Goal: Task Accomplishment & Management: Manage account settings

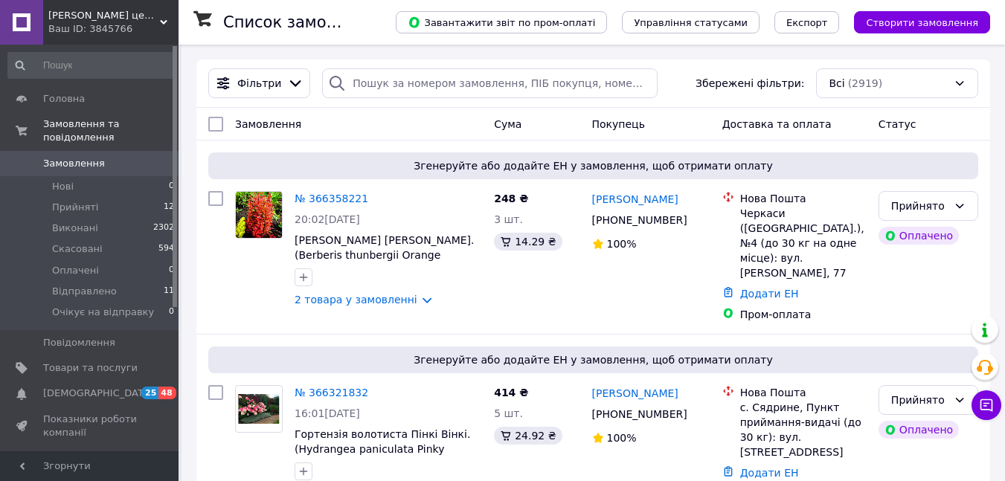
click at [60, 451] on span "Відгуки" at bounding box center [62, 457] width 39 height 13
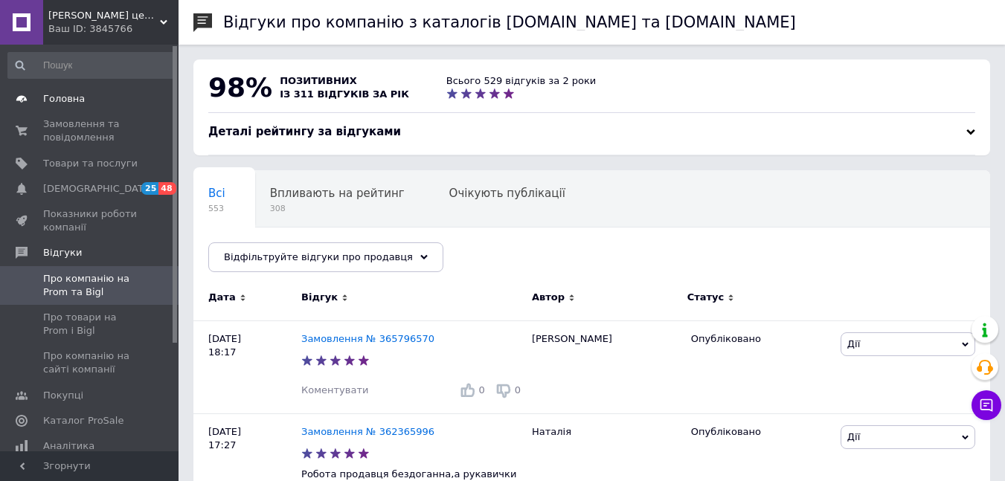
click at [60, 99] on span "Головна" at bounding box center [64, 98] width 42 height 13
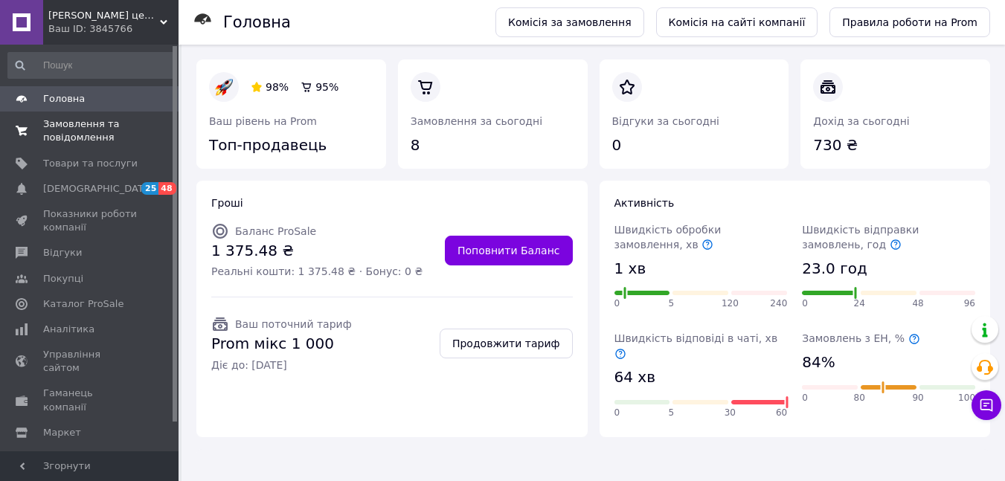
click at [65, 141] on span "Замовлення та повідомлення" at bounding box center [90, 131] width 94 height 27
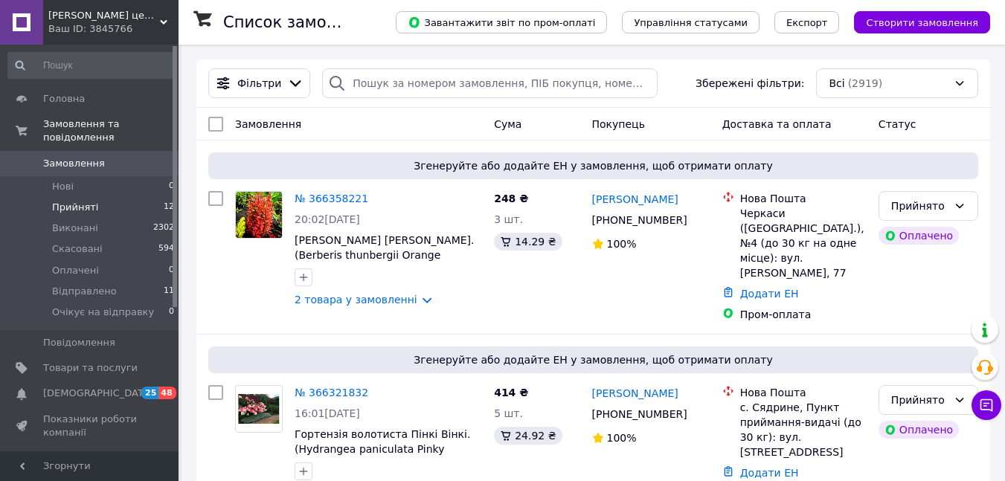
click at [70, 201] on span "Прийняті" at bounding box center [75, 207] width 46 height 13
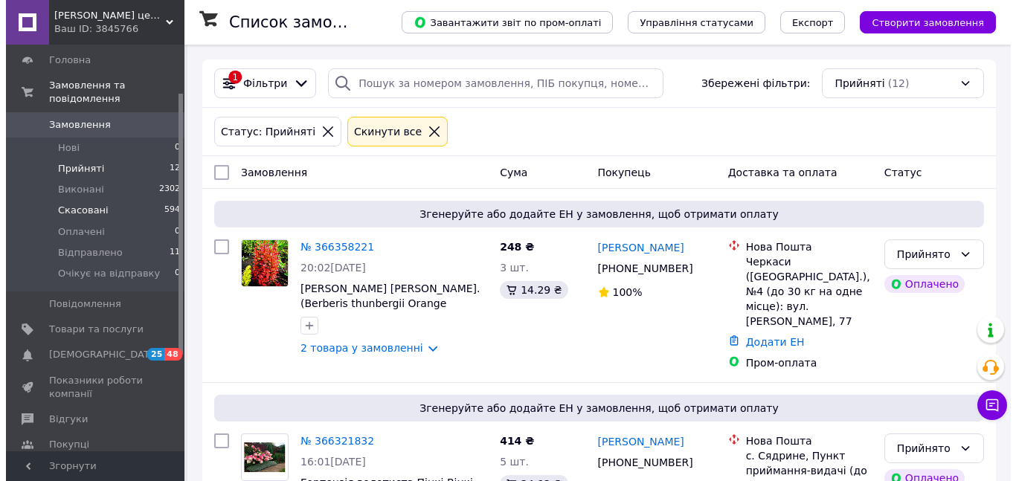
scroll to position [74, 0]
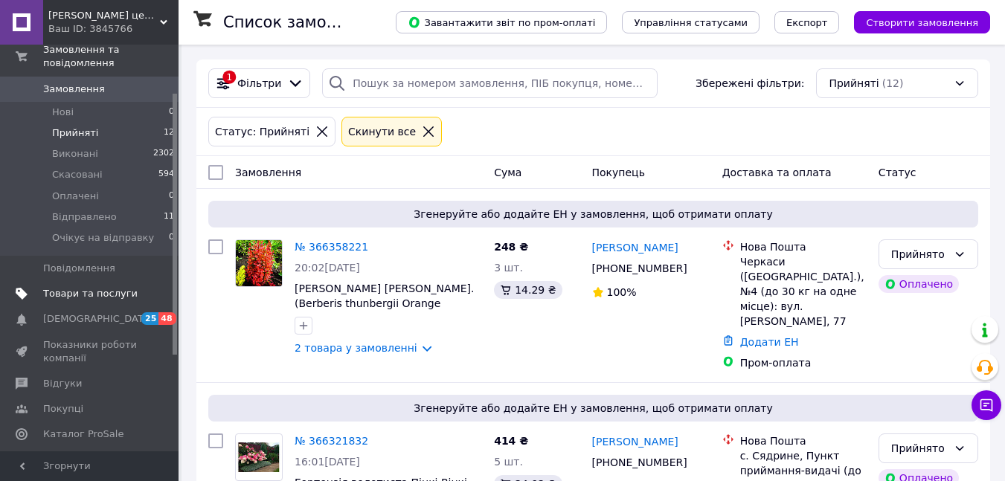
click at [97, 281] on link "Товари та послуги" at bounding box center [91, 293] width 183 height 25
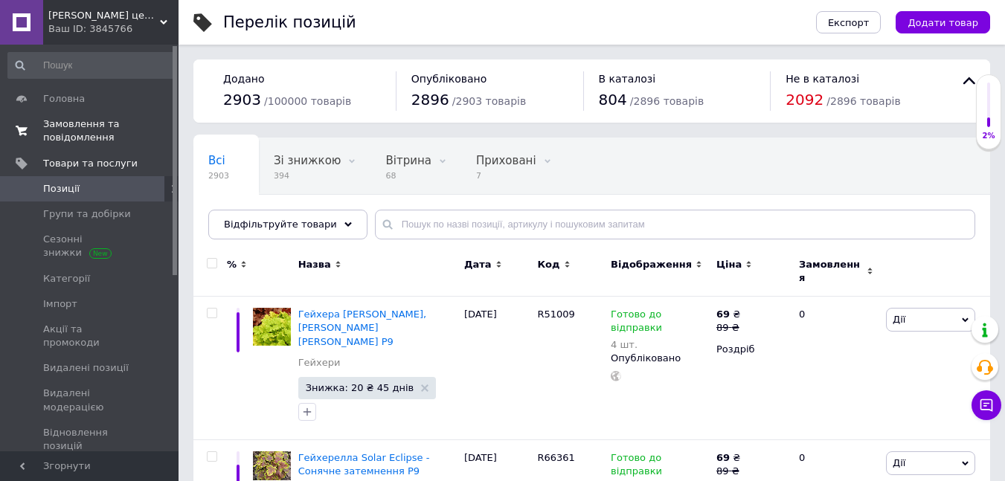
click at [68, 129] on span "Замовлення та повідомлення" at bounding box center [90, 131] width 94 height 27
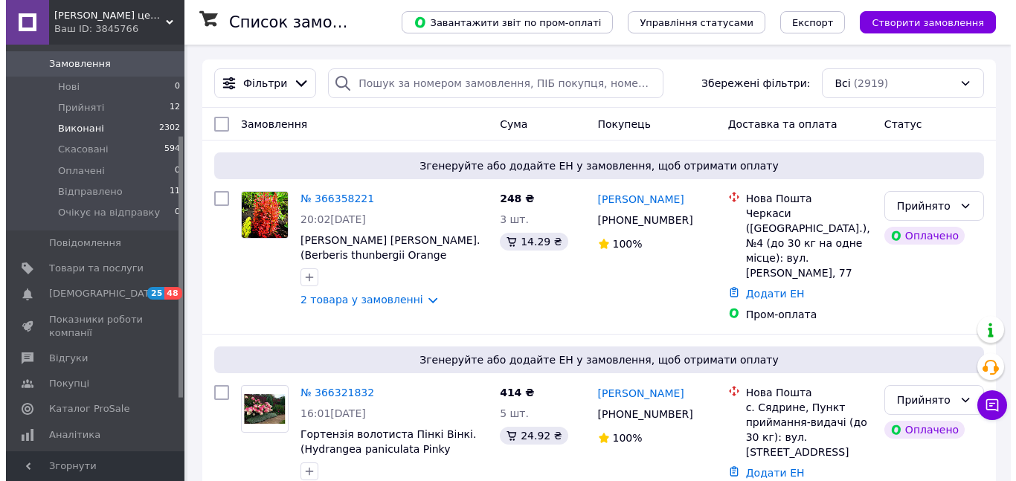
scroll to position [149, 0]
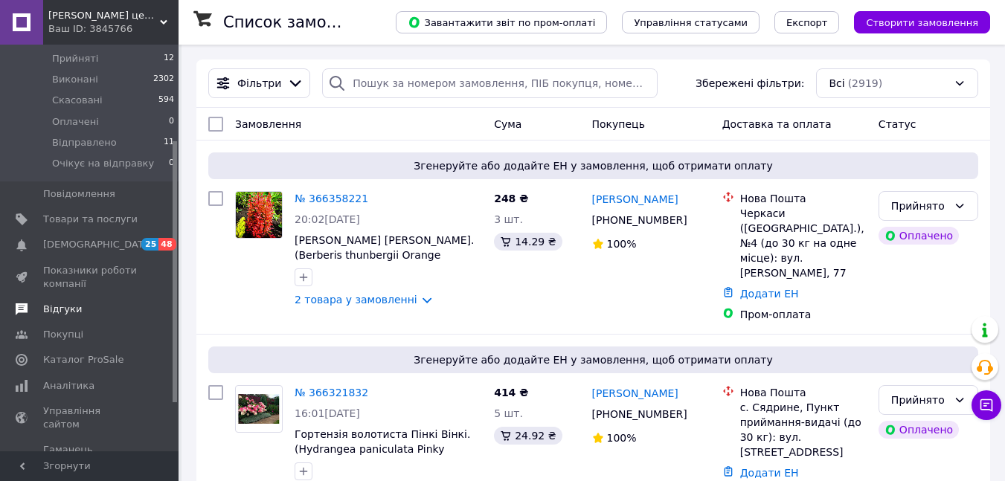
click at [55, 303] on span "Відгуки" at bounding box center [62, 309] width 39 height 13
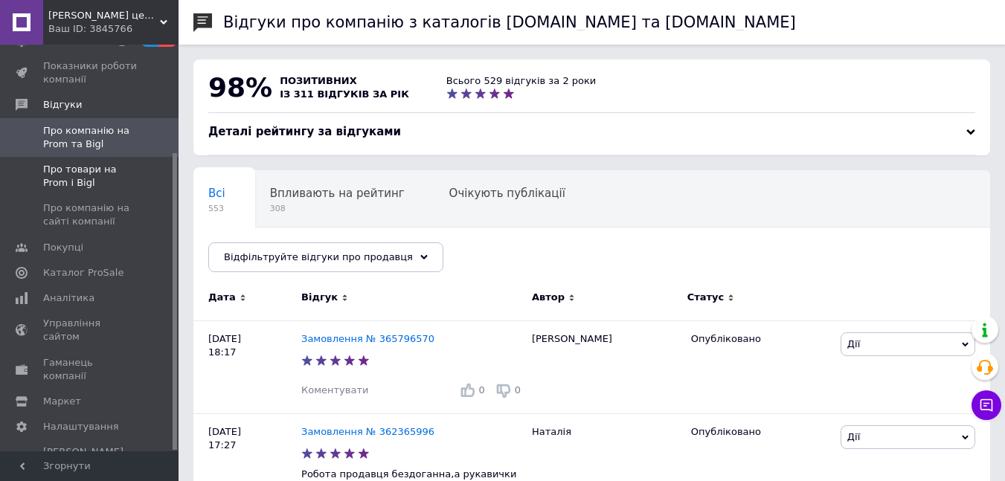
click at [81, 179] on span "Про товари на Prom і Bigl" at bounding box center [90, 176] width 94 height 27
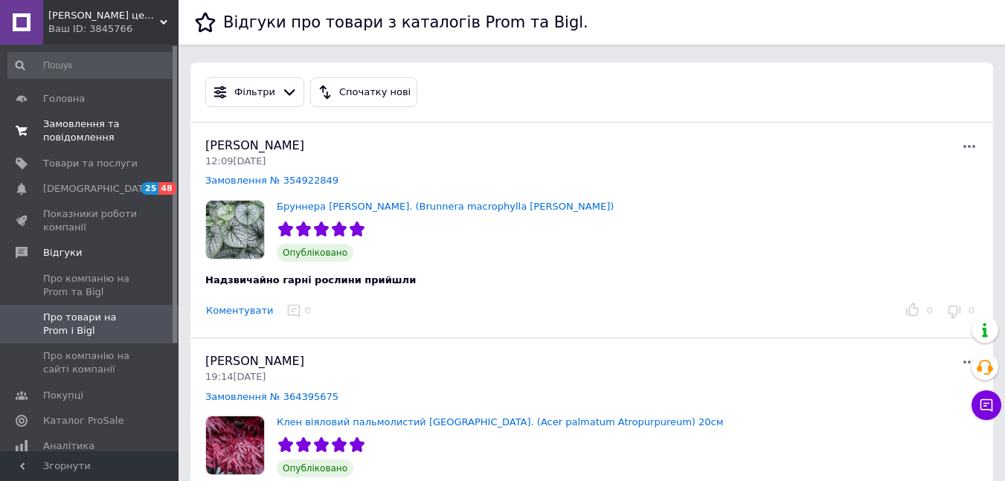
click at [65, 131] on span "Замовлення та повідомлення" at bounding box center [90, 131] width 94 height 27
